Goal: Information Seeking & Learning: Learn about a topic

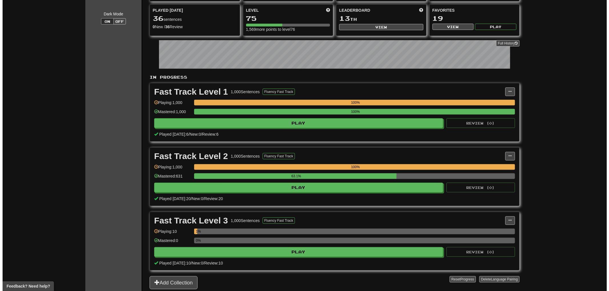
scroll to position [52, 0]
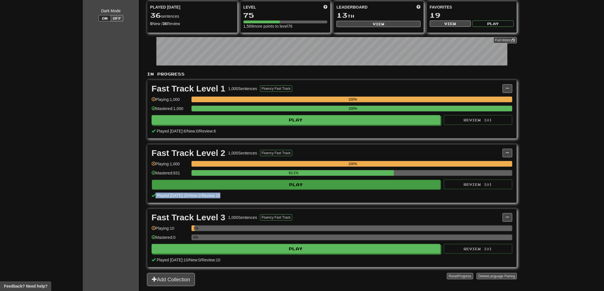
click at [330, 190] on div "Fast Track Level 2 1,000 Sentences Fluency Fast Track Manage Sentences Unpin fr…" at bounding box center [331, 174] width 369 height 58
click at [297, 184] on button "Play" at bounding box center [296, 185] width 289 height 10
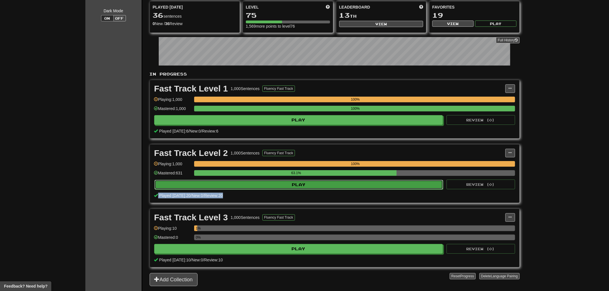
select select "**"
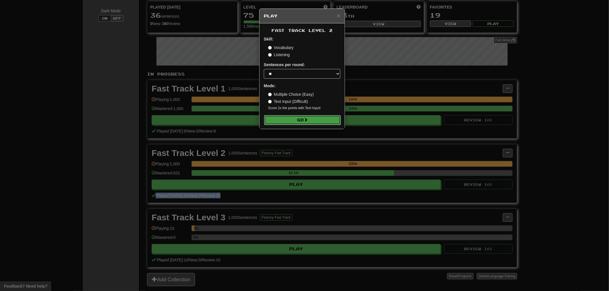
click at [310, 120] on button "Go" at bounding box center [302, 120] width 76 height 10
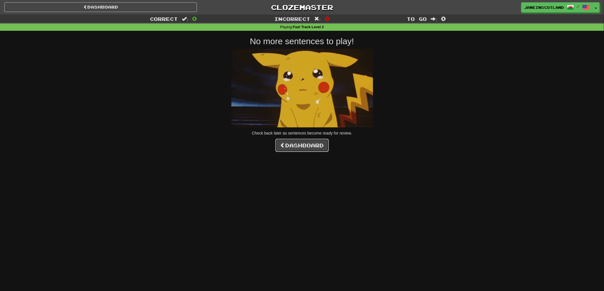
click at [291, 143] on link "Dashboard" at bounding box center [301, 145] width 53 height 13
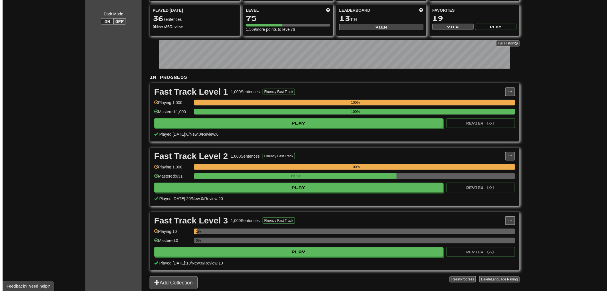
scroll to position [59, 0]
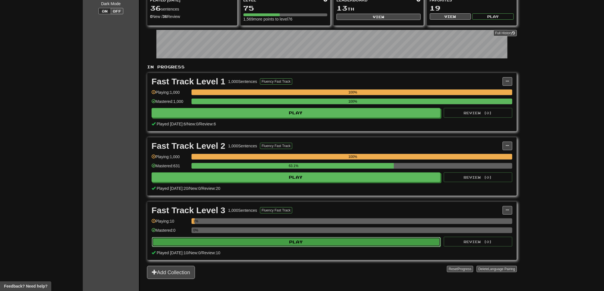
click at [368, 244] on button "Play" at bounding box center [296, 242] width 289 height 10
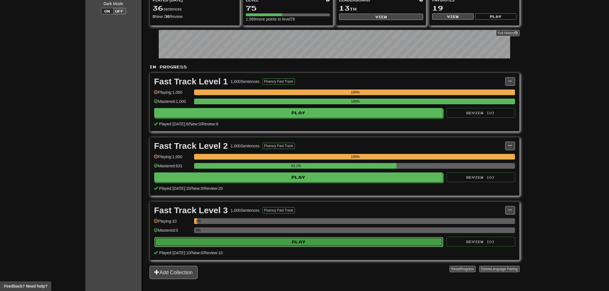
select select "**"
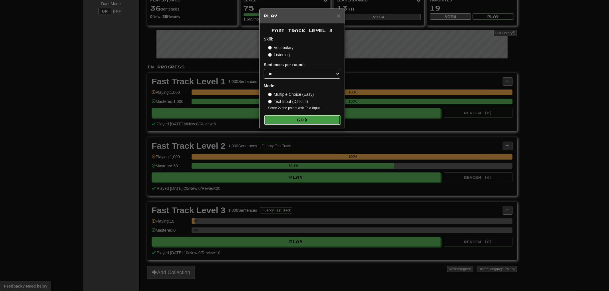
click at [329, 121] on button "Go" at bounding box center [302, 120] width 76 height 10
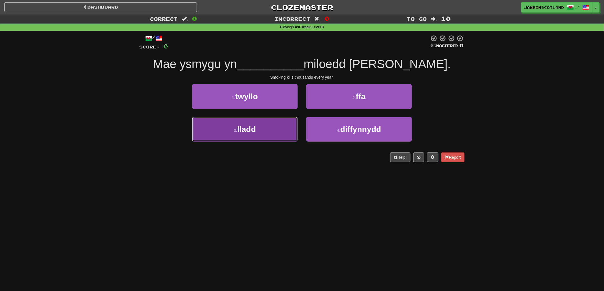
click at [266, 127] on button "3 . lladd" at bounding box center [245, 129] width 106 height 25
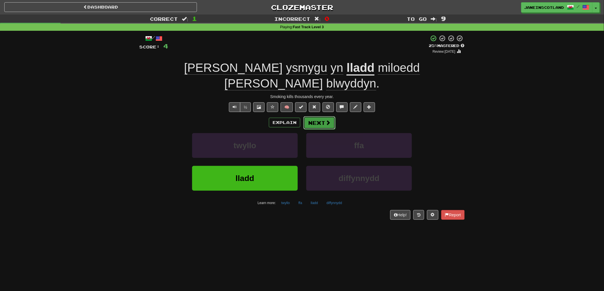
click at [321, 116] on button "Next" at bounding box center [319, 122] width 32 height 13
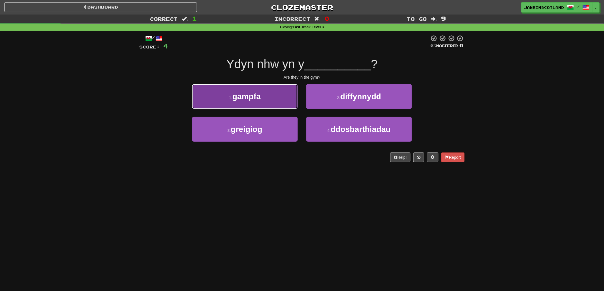
click at [276, 94] on button "1 . gampfa" at bounding box center [245, 96] width 106 height 25
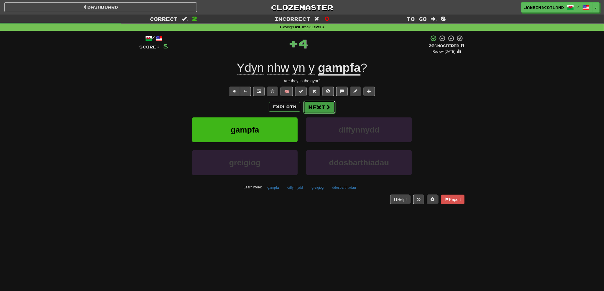
click at [319, 110] on button "Next" at bounding box center [319, 107] width 32 height 13
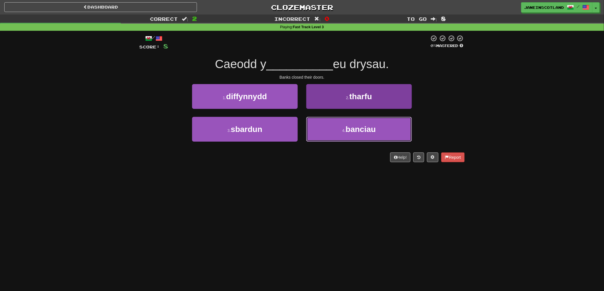
click at [366, 127] on span "banciau" at bounding box center [361, 129] width 30 height 9
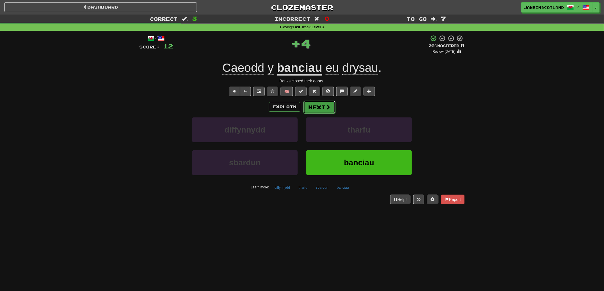
click at [327, 107] on span at bounding box center [327, 106] width 5 height 5
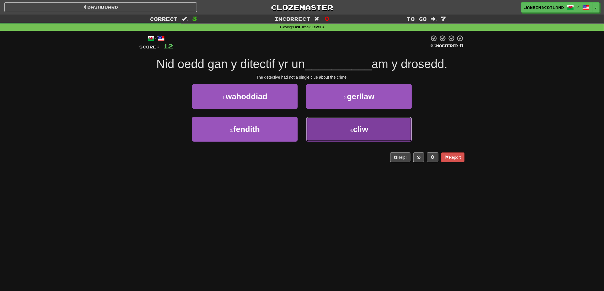
click at [397, 134] on button "4 . cliw" at bounding box center [359, 129] width 106 height 25
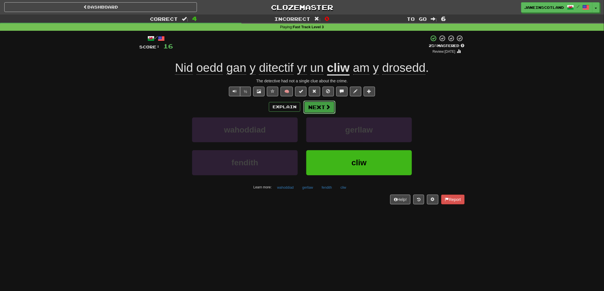
click at [320, 107] on button "Next" at bounding box center [319, 107] width 32 height 13
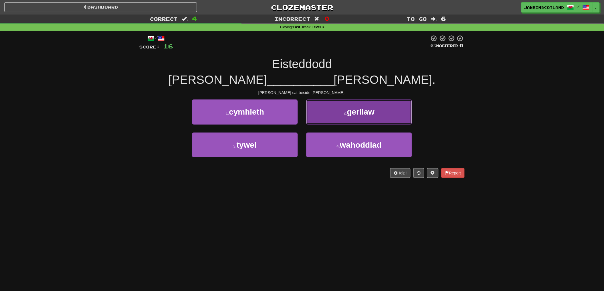
click at [397, 100] on button "2 . gerllaw" at bounding box center [359, 112] width 106 height 25
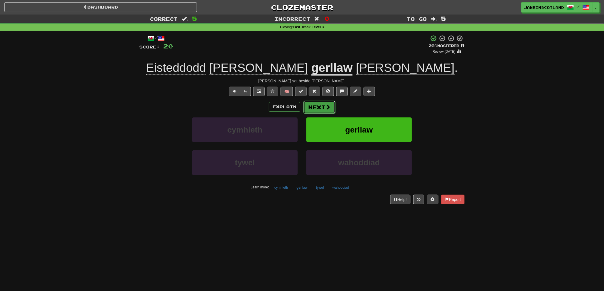
click at [330, 107] on button "Next" at bounding box center [319, 107] width 32 height 13
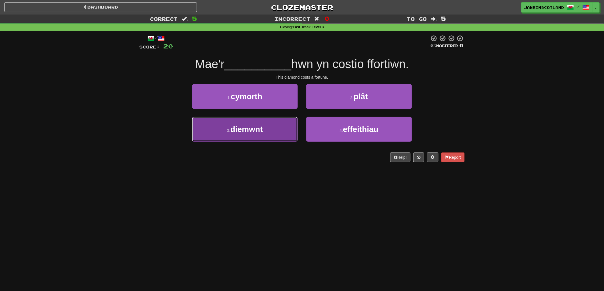
drag, startPoint x: 260, startPoint y: 132, endPoint x: 249, endPoint y: 129, distance: 12.0
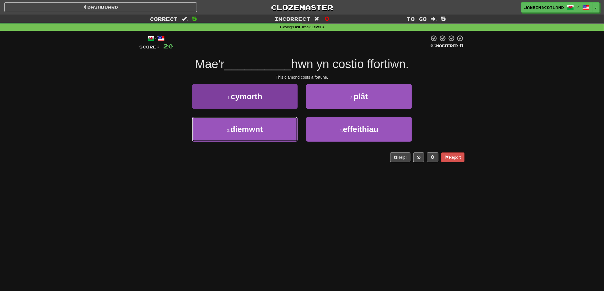
click at [260, 131] on span "diemwnt" at bounding box center [246, 129] width 33 height 9
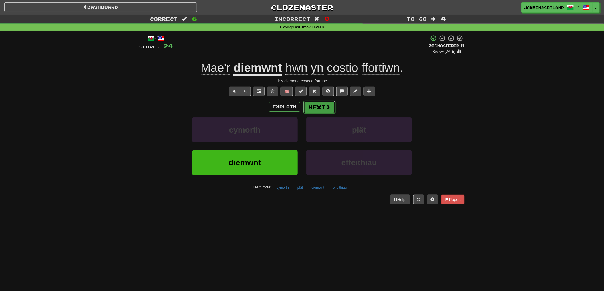
click at [327, 106] on button "Next" at bounding box center [319, 107] width 32 height 13
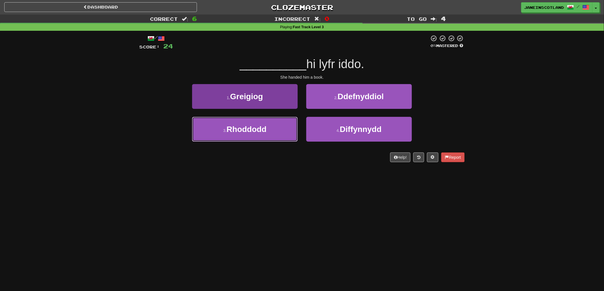
click at [265, 132] on span "Rhoddodd" at bounding box center [247, 129] width 40 height 9
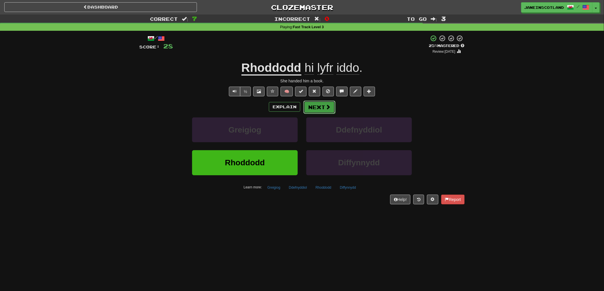
click at [322, 108] on button "Next" at bounding box center [319, 107] width 32 height 13
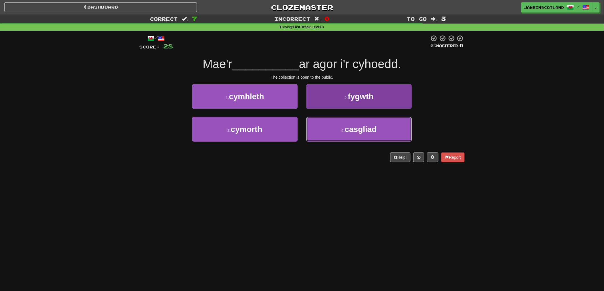
click at [401, 130] on button "4 . casgliad" at bounding box center [359, 129] width 106 height 25
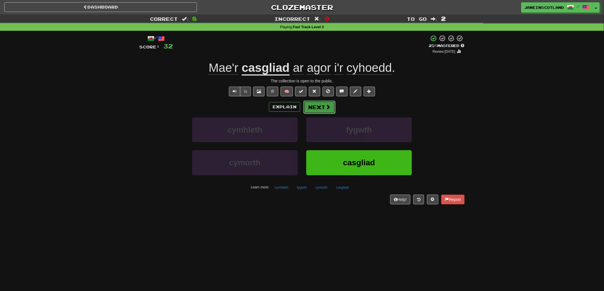
click at [327, 103] on button "Next" at bounding box center [319, 107] width 32 height 13
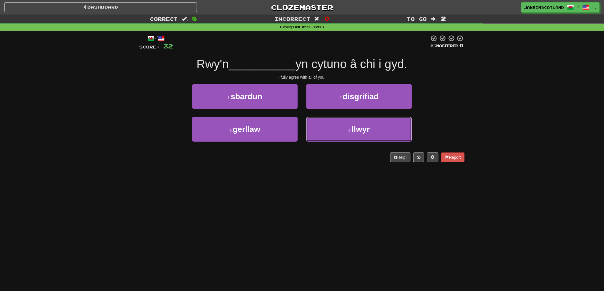
drag, startPoint x: 330, startPoint y: 130, endPoint x: 322, endPoint y: 180, distance: 50.9
click at [321, 183] on div "Dashboard Clozemaster JaneinScotland / Toggle Dropdown Dashboard Leaderboard Ac…" at bounding box center [302, 145] width 604 height 291
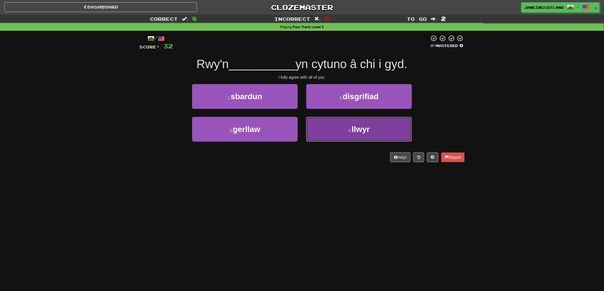
click at [357, 126] on span "llwyr" at bounding box center [361, 129] width 18 height 9
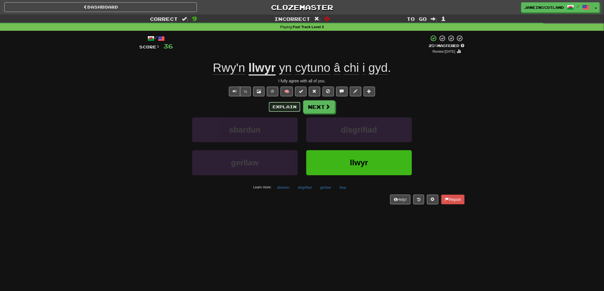
click at [282, 104] on button "Explain" at bounding box center [284, 107] width 31 height 10
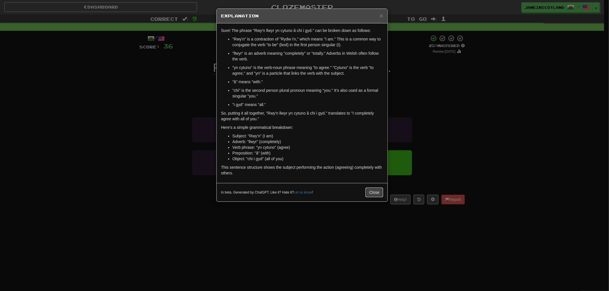
drag, startPoint x: 378, startPoint y: 193, endPoint x: 378, endPoint y: 188, distance: 4.4
click at [378, 192] on button "Close" at bounding box center [374, 193] width 18 height 10
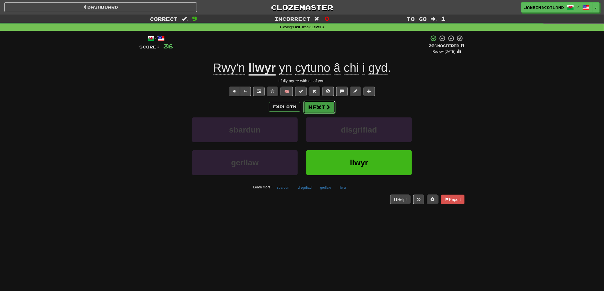
click at [324, 106] on button "Next" at bounding box center [319, 107] width 32 height 13
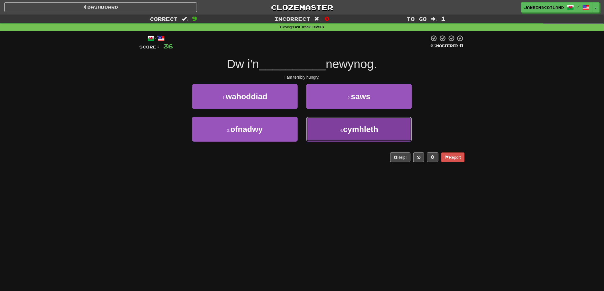
click at [350, 130] on span "cymhleth" at bounding box center [360, 129] width 35 height 9
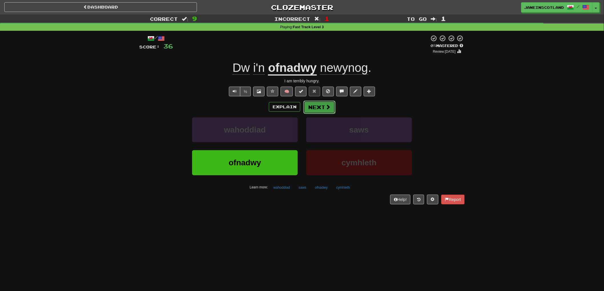
click at [323, 104] on button "Next" at bounding box center [319, 107] width 32 height 13
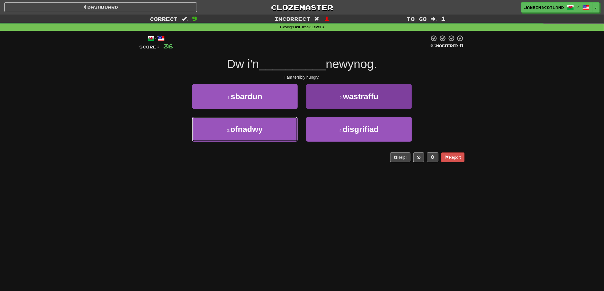
drag, startPoint x: 279, startPoint y: 134, endPoint x: 311, endPoint y: 118, distance: 36.0
click at [280, 133] on button "3 . ofnadwy" at bounding box center [245, 129] width 106 height 25
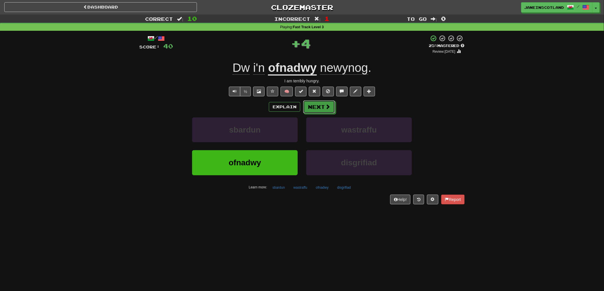
drag, startPoint x: 323, startPoint y: 105, endPoint x: 368, endPoint y: 92, distance: 47.2
click at [324, 105] on button "Next" at bounding box center [319, 106] width 32 height 13
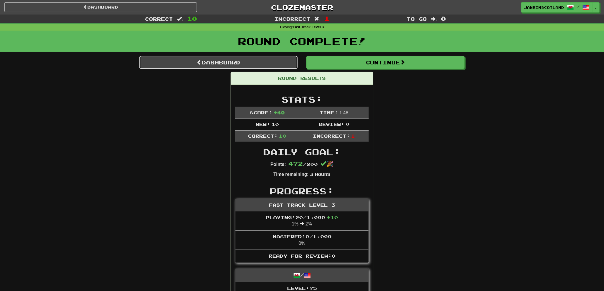
click at [272, 61] on link "Dashboard" at bounding box center [218, 62] width 158 height 13
